Goal: Information Seeking & Learning: Find specific page/section

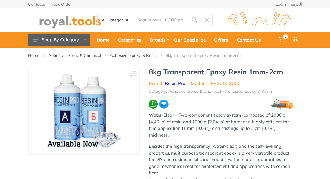
click at [126, 56] on link "Adhesive, Epoxy, & Resin" at bounding box center [133, 56] width 47 height 6
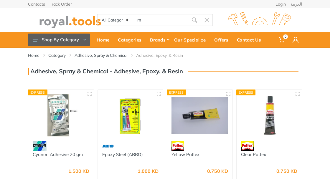
type input "m"
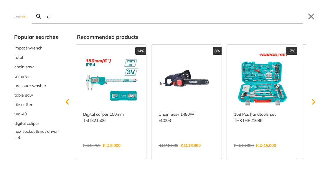
type input "aci"
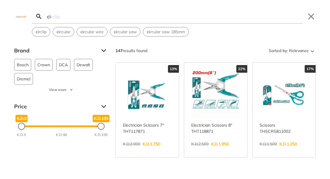
type input "c"
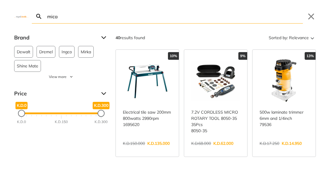
type input "mica"
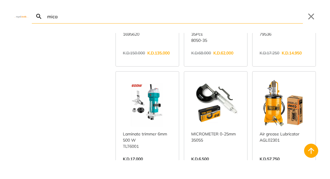
scroll to position [86, 0]
